Goal: Task Accomplishment & Management: Manage account settings

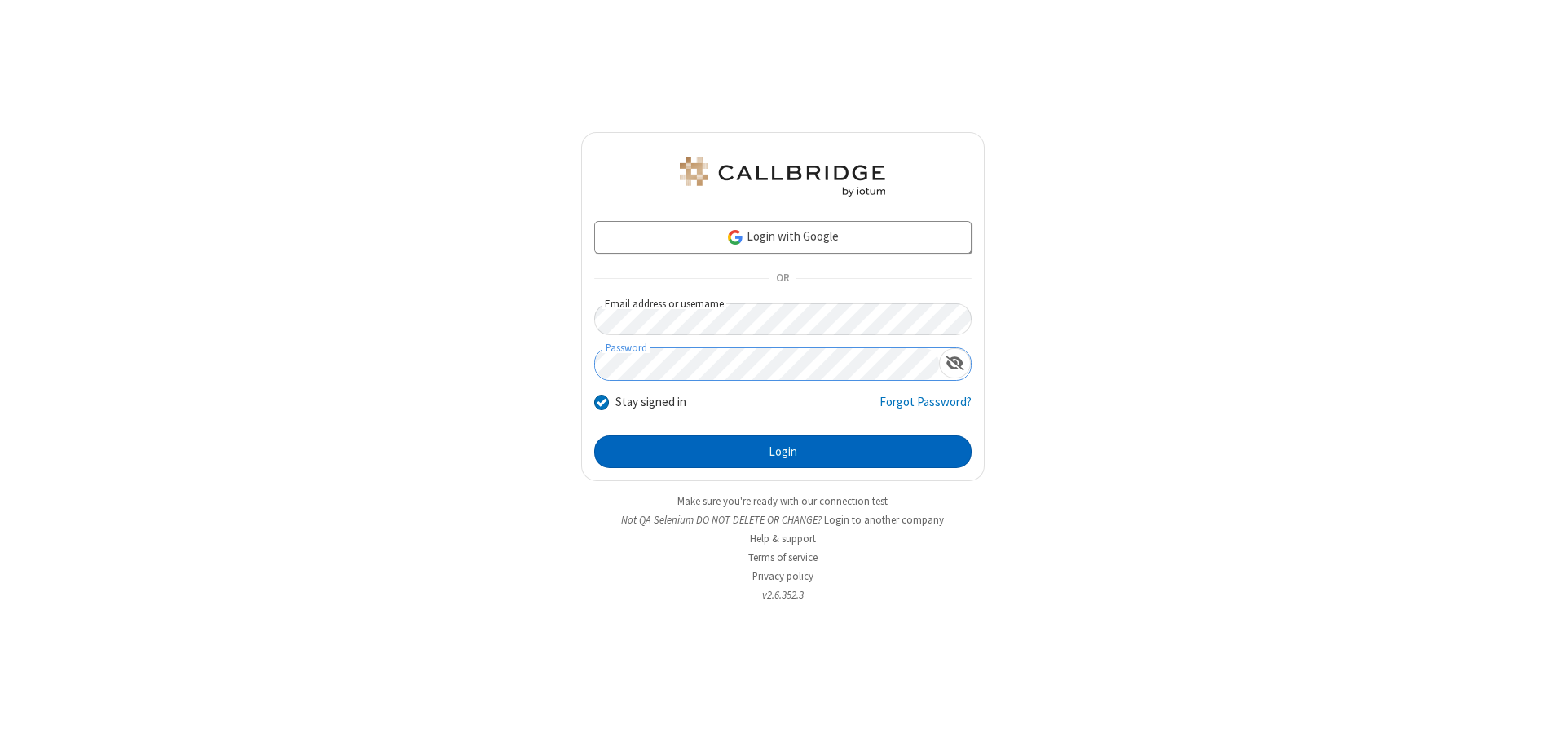
click at [783, 452] on button "Login" at bounding box center [782, 451] width 377 height 33
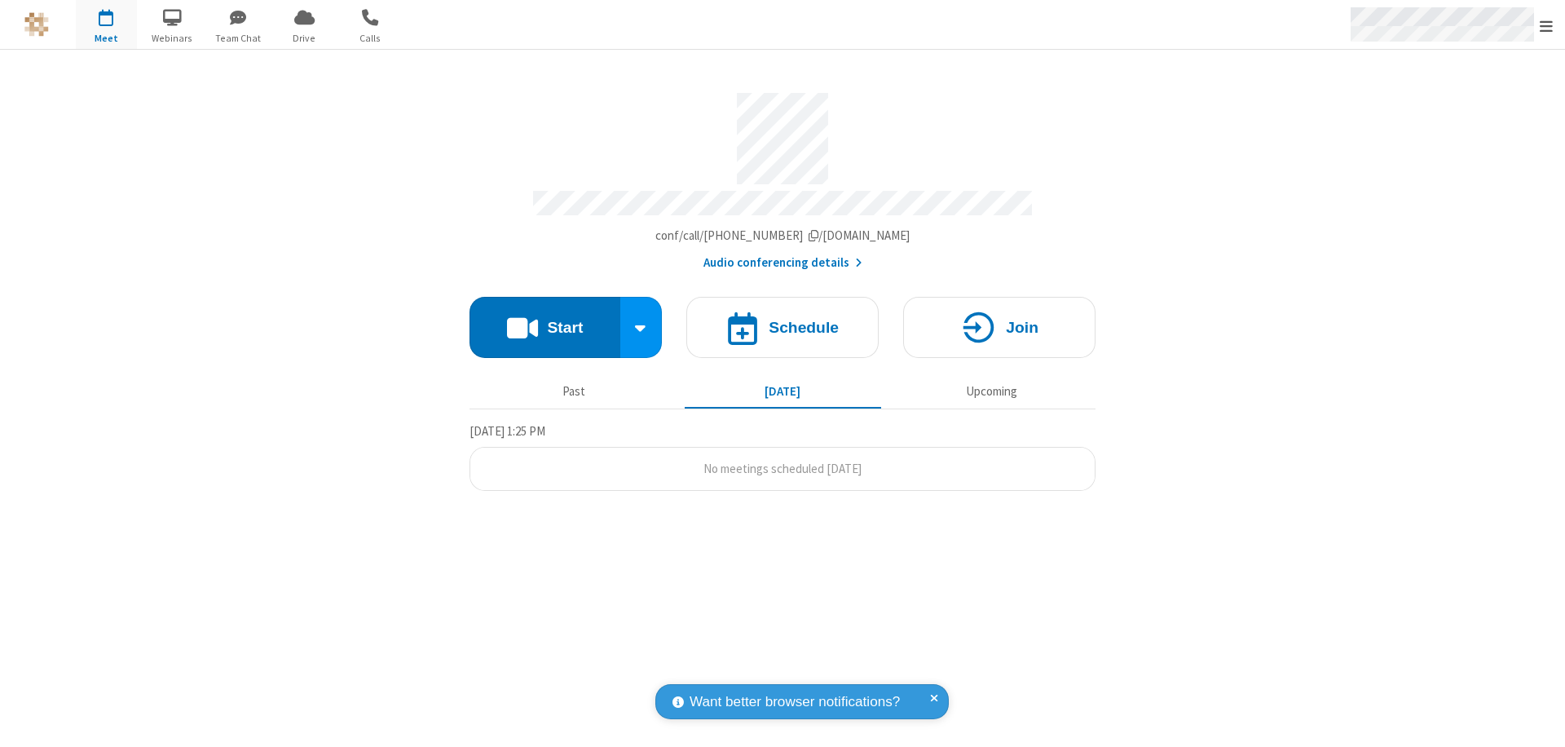
click at [1546, 25] on span "Open menu" at bounding box center [1546, 26] width 13 height 16
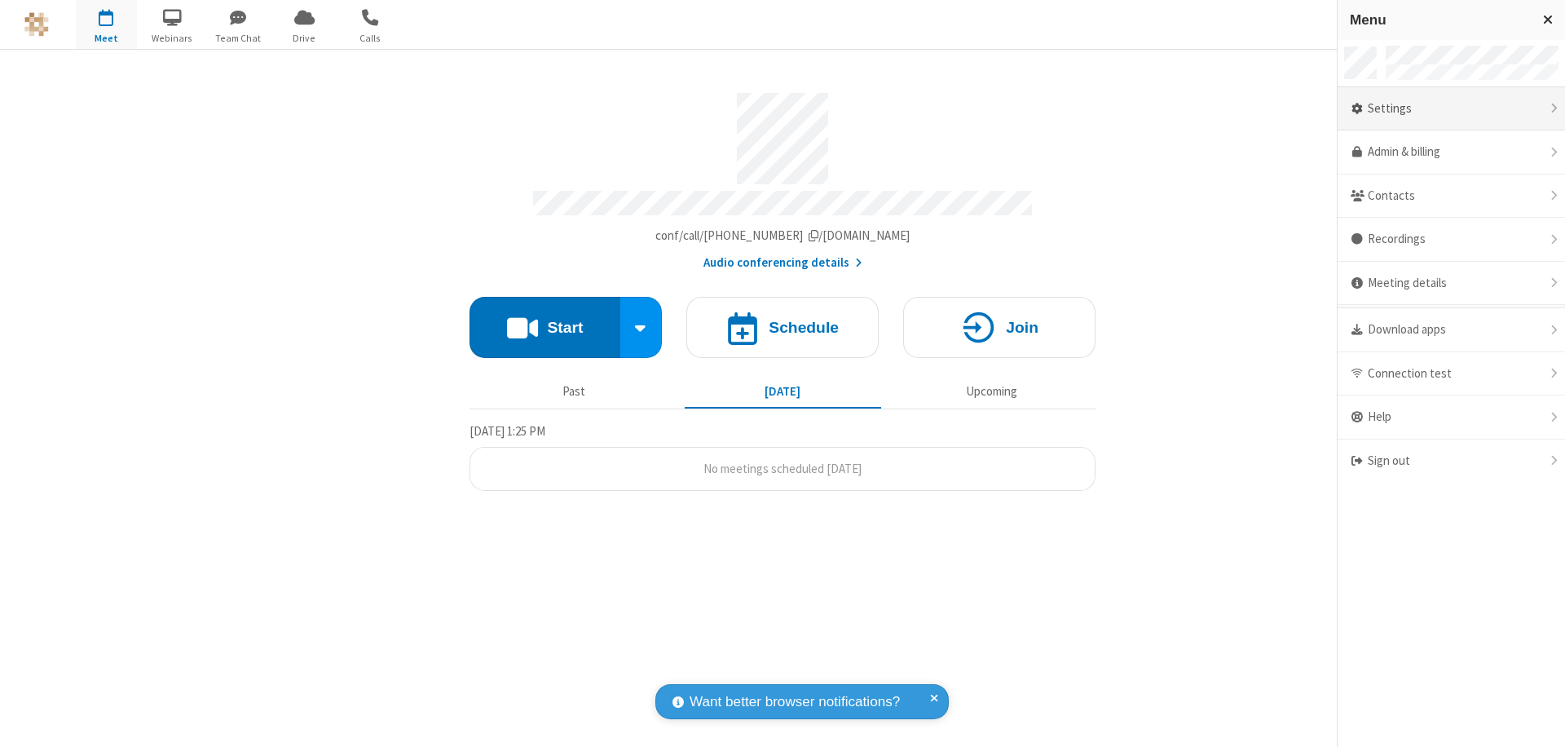
click at [1451, 108] on div "Settings" at bounding box center [1451, 109] width 227 height 44
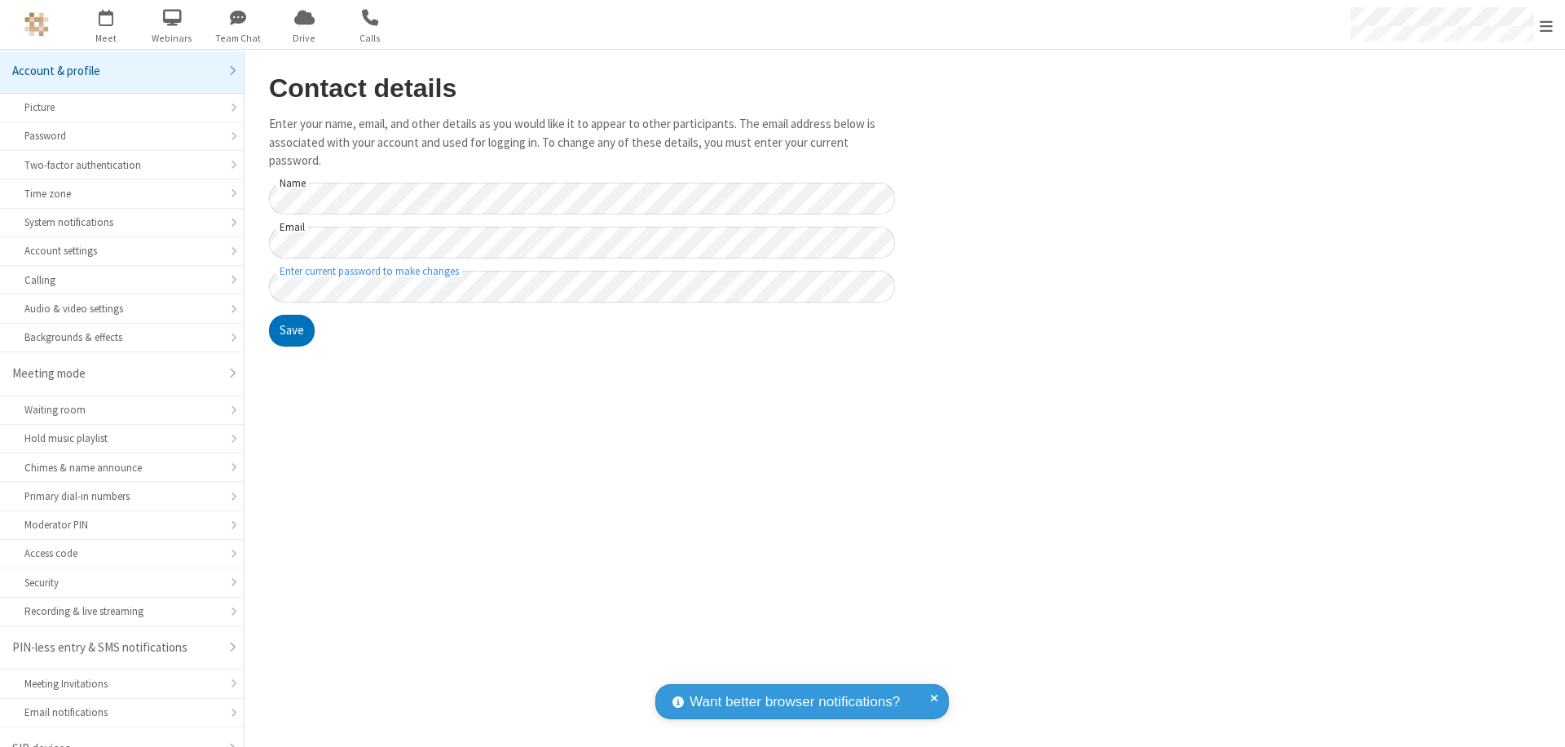
scroll to position [23, 0]
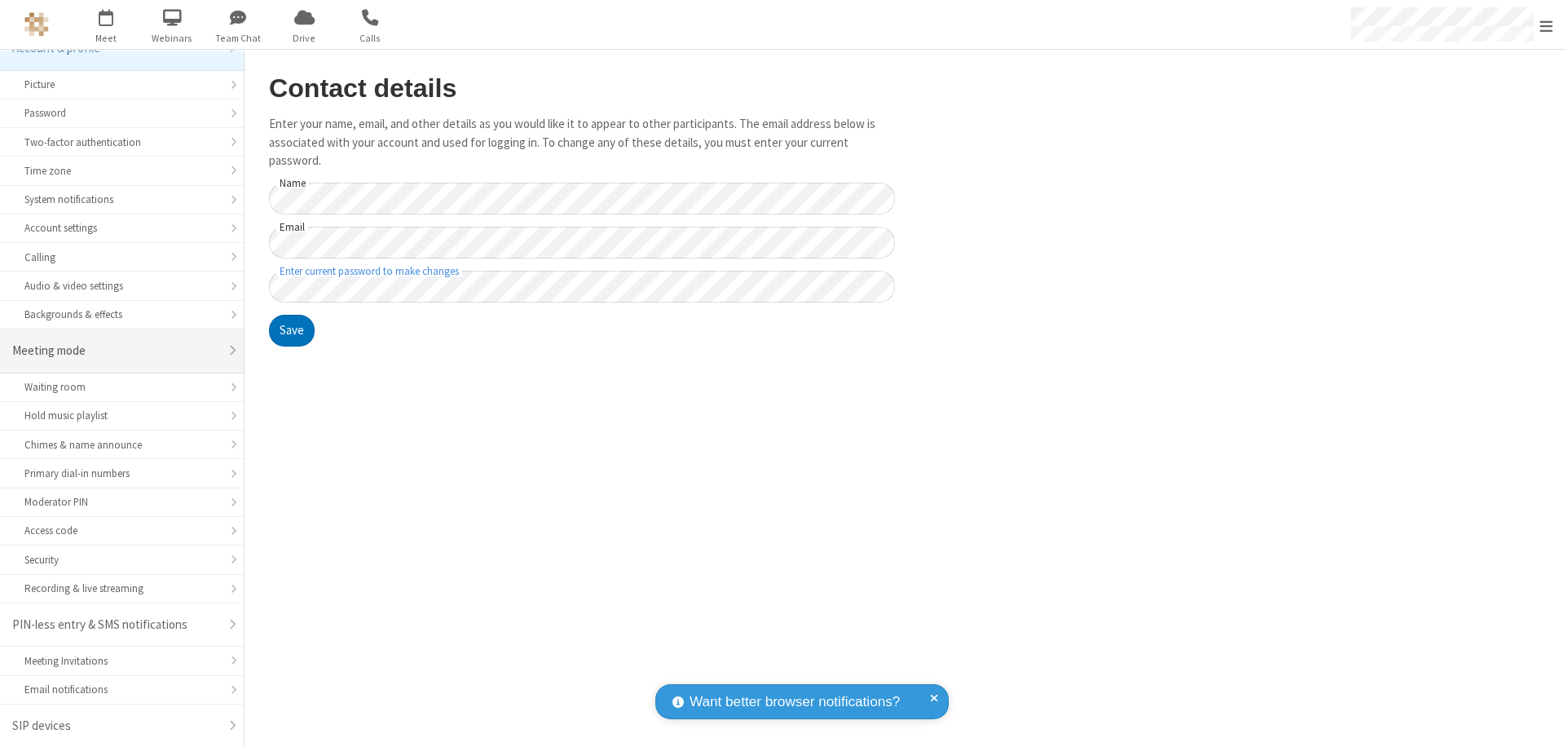
click at [116, 351] on div "Meeting mode" at bounding box center [115, 351] width 207 height 19
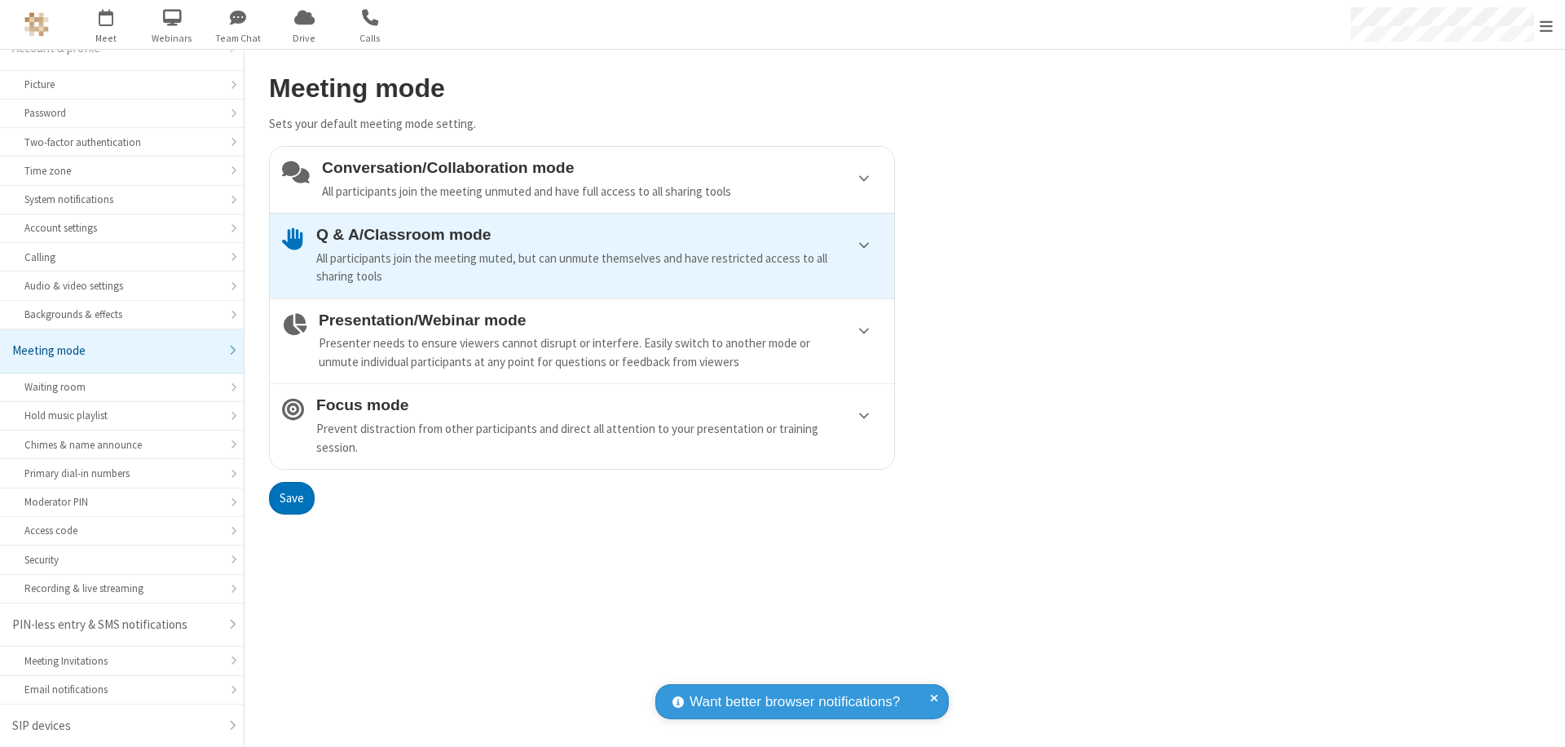
click at [582, 341] on div "Presenter needs to ensure viewers cannot disrupt or interfere. Easily switch to…" at bounding box center [600, 352] width 563 height 37
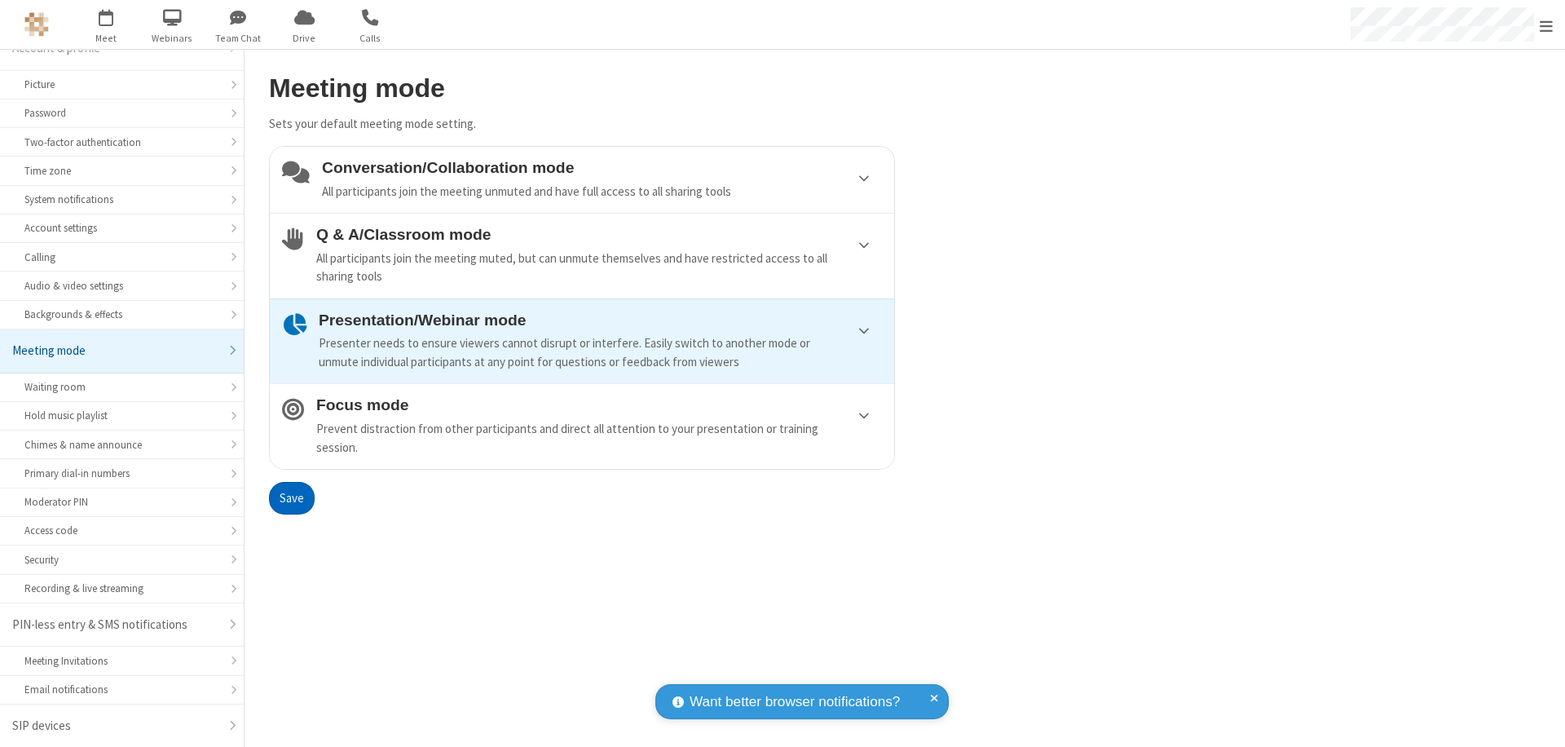
click at [291, 497] on button "Save" at bounding box center [292, 498] width 46 height 33
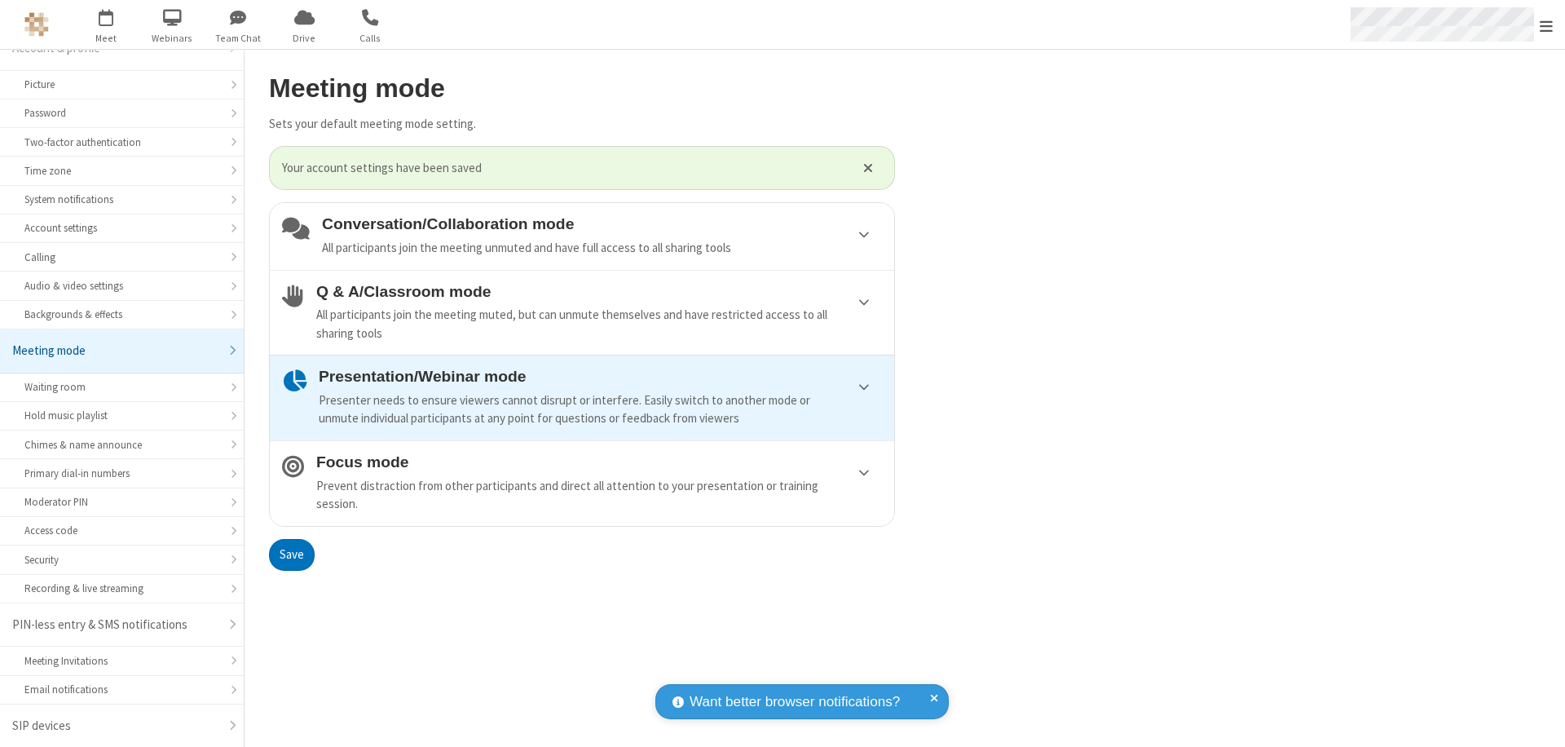
click at [1546, 24] on span "Open menu" at bounding box center [1546, 26] width 13 height 16
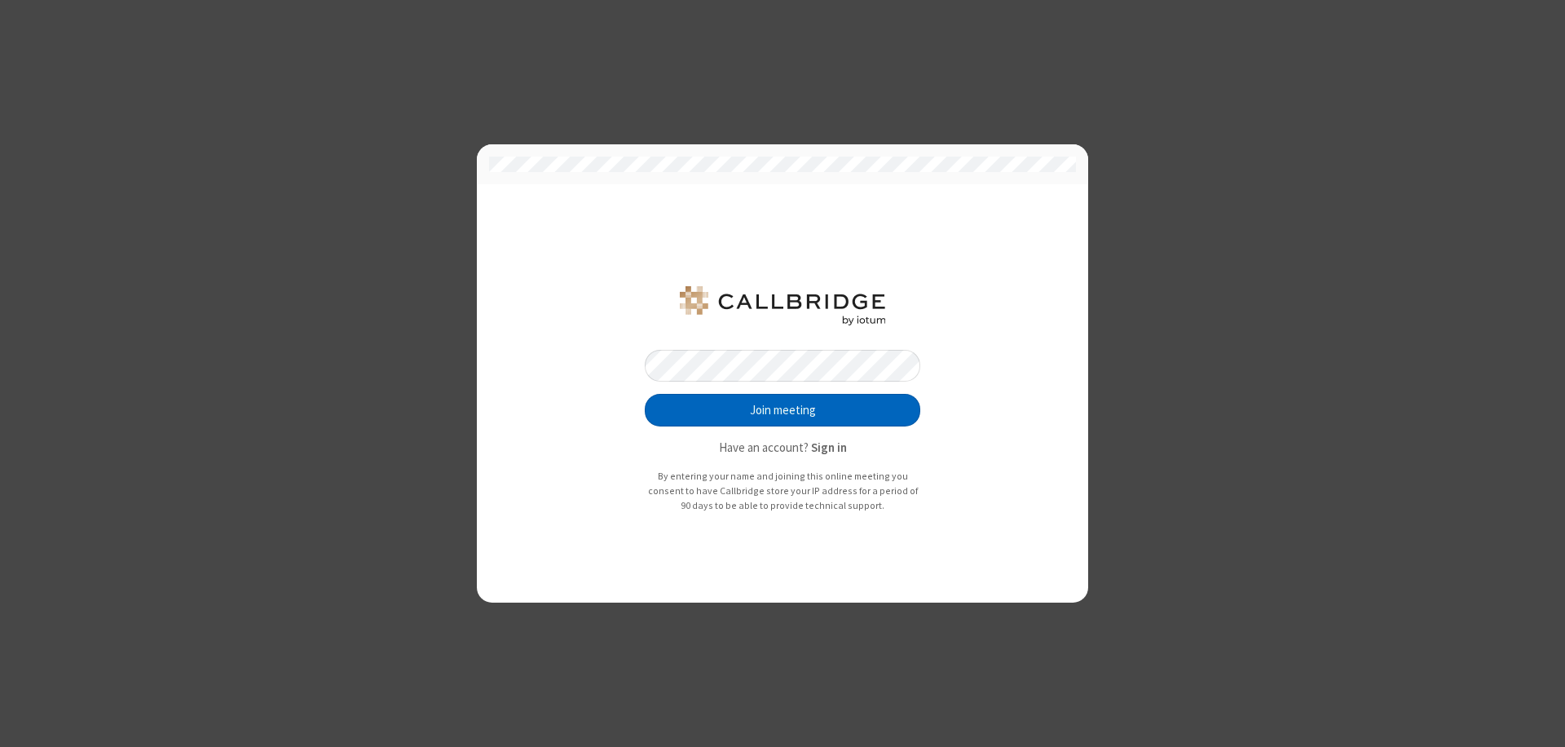
click at [783, 410] on button "Join meeting" at bounding box center [783, 410] width 276 height 33
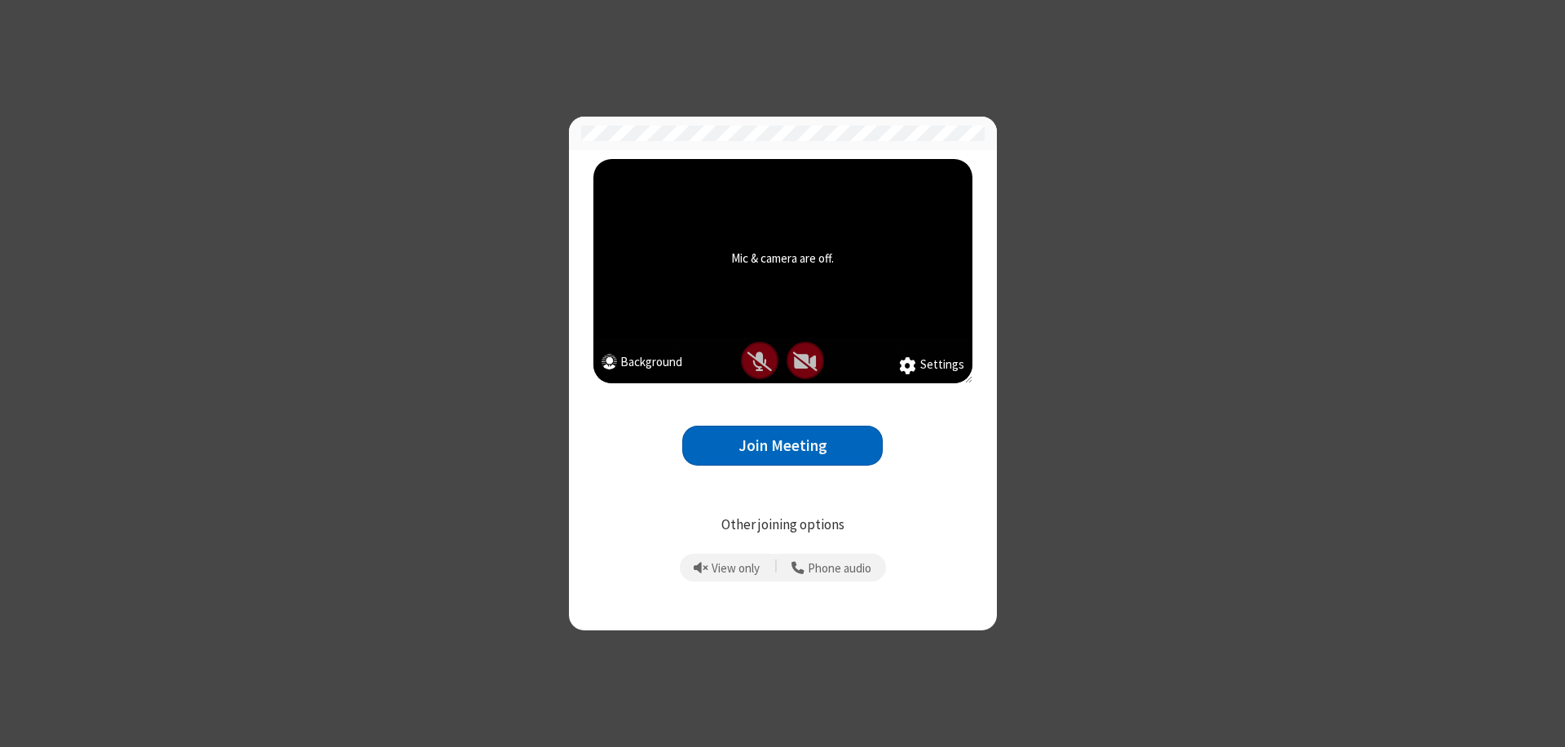
click at [783, 445] on button "Join Meeting" at bounding box center [782, 445] width 201 height 40
